Goal: Task Accomplishment & Management: Manage account settings

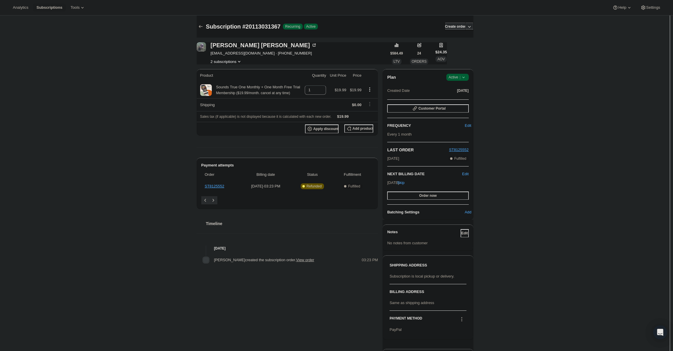
click at [465, 72] on div "Plan Success Active | Created Date Sep 7, 2025 Customer Portal FREQUENCY Edit E…" at bounding box center [428, 144] width 91 height 151
click at [467, 75] on icon at bounding box center [464, 77] width 6 height 6
click at [465, 98] on span "Cancel subscription" at bounding box center [459, 98] width 33 height 4
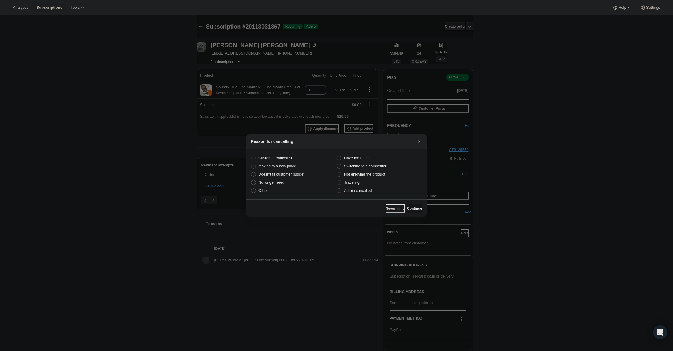
click at [366, 193] on span "Admin cancelled" at bounding box center [358, 190] width 28 height 4
click at [337, 189] on input "Admin cancelled" at bounding box center [337, 188] width 0 height 0
radio input "true"
drag, startPoint x: 408, startPoint y: 208, endPoint x: 410, endPoint y: 203, distance: 5.4
click at [410, 207] on span "Continue" at bounding box center [414, 208] width 15 height 5
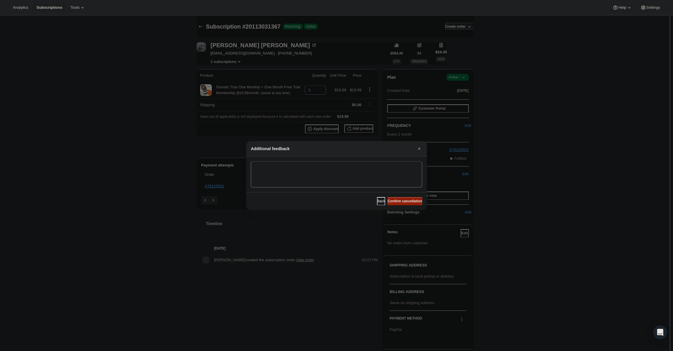
click at [408, 201] on span "Confirm cancellation" at bounding box center [405, 201] width 35 height 5
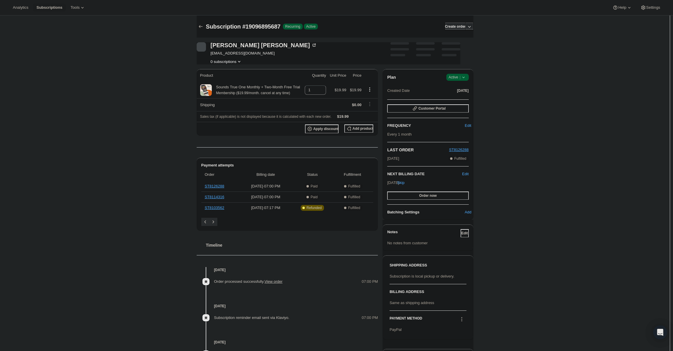
click at [463, 78] on icon at bounding box center [464, 77] width 6 height 6
click at [460, 97] on span "Cancel subscription" at bounding box center [459, 98] width 33 height 4
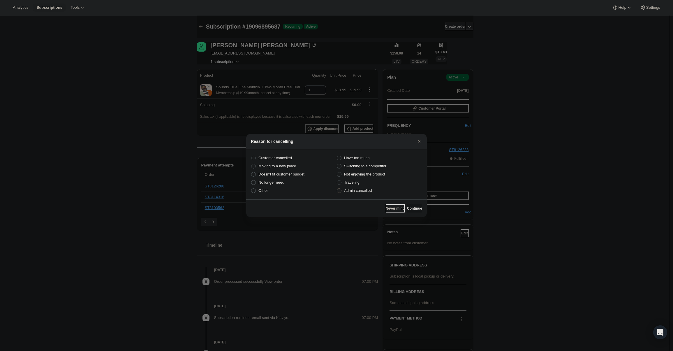
click at [359, 191] on span "Admin cancelled" at bounding box center [358, 190] width 28 height 4
click at [337, 189] on input "Admin cancelled" at bounding box center [337, 188] width 0 height 0
radio input "true"
click at [416, 208] on span "Continue" at bounding box center [414, 208] width 15 height 5
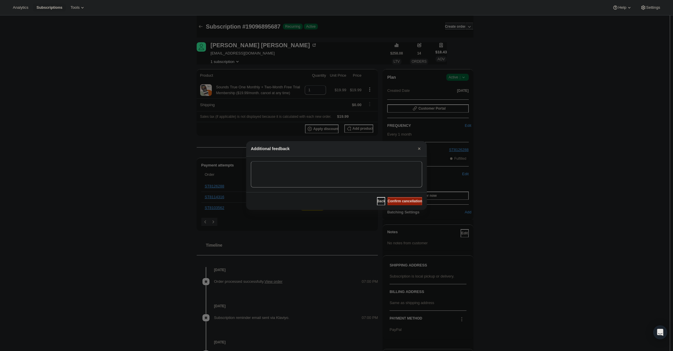
click at [410, 201] on span "Confirm cancellation" at bounding box center [405, 201] width 35 height 5
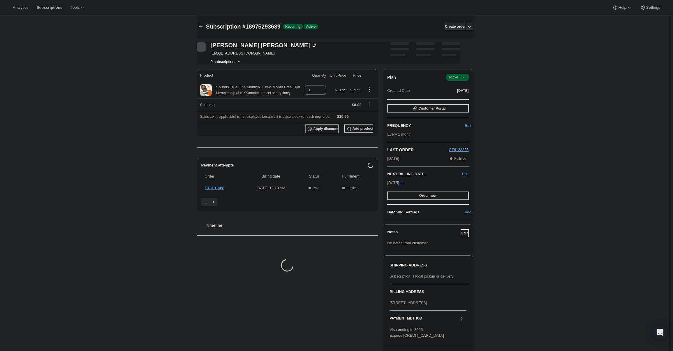
click at [462, 75] on icon at bounding box center [464, 77] width 6 height 6
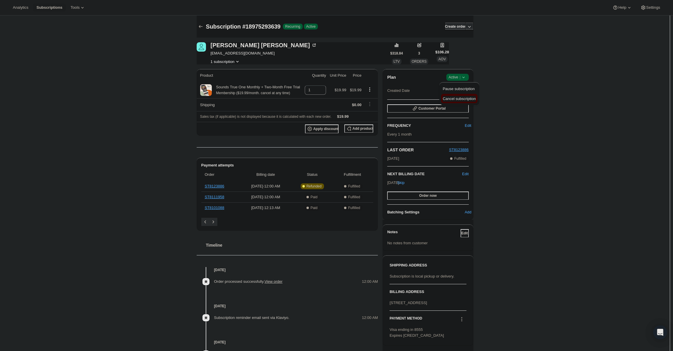
click at [457, 94] on button "Cancel subscription" at bounding box center [459, 98] width 36 height 9
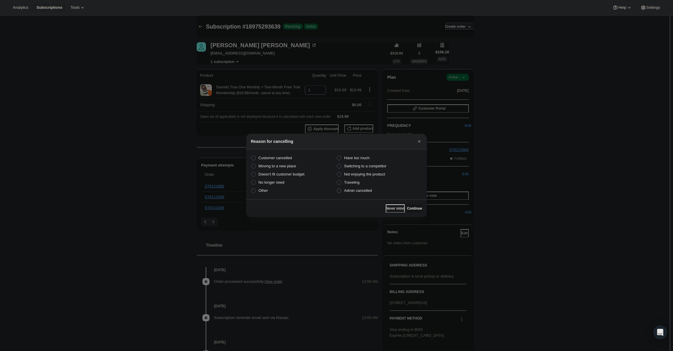
click at [372, 194] on label "Admin cancelled" at bounding box center [380, 191] width 86 height 8
click at [337, 189] on input "Admin cancelled" at bounding box center [337, 188] width 0 height 0
radio input "true"
drag, startPoint x: 414, startPoint y: 210, endPoint x: 411, endPoint y: 203, distance: 7.7
click at [415, 210] on span "Continue" at bounding box center [414, 208] width 15 height 5
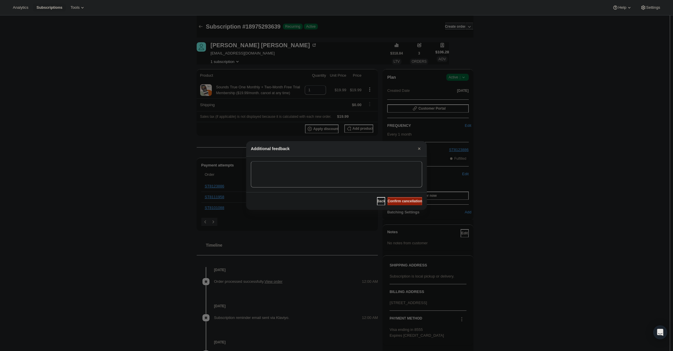
click at [408, 202] on span "Confirm cancellation" at bounding box center [405, 201] width 35 height 5
